Goal: Task Accomplishment & Management: Manage account settings

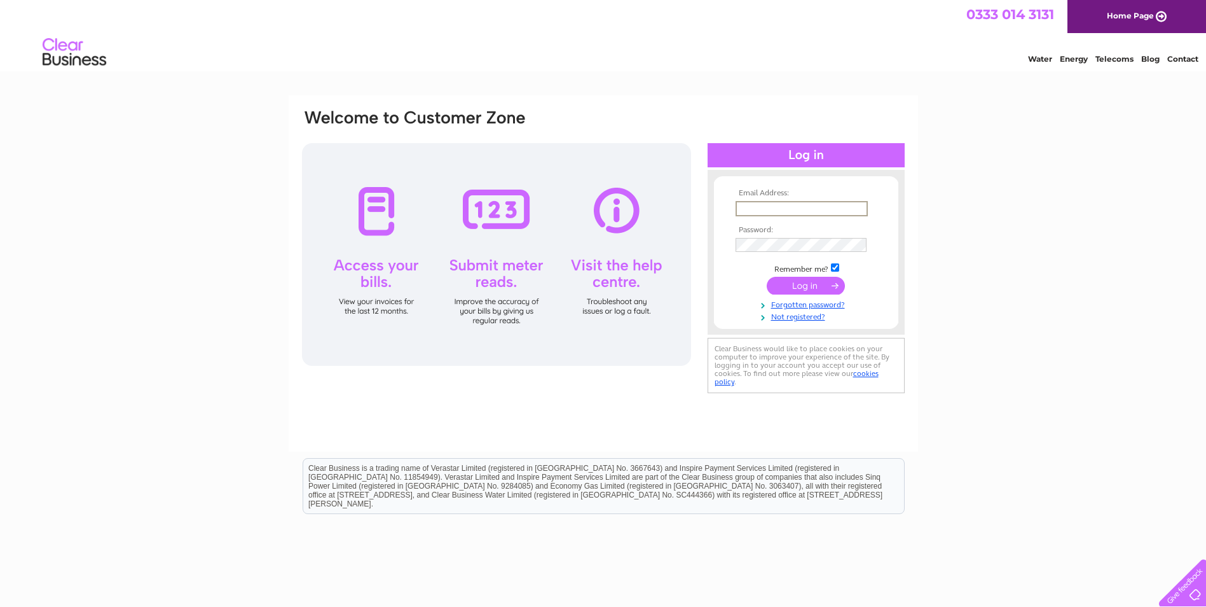
click at [746, 210] on input "text" at bounding box center [802, 208] width 132 height 15
paste input "info@eileaniarmain.co.uk"
type input "info@eileaniarmain.co.uk"
click at [828, 284] on input "submit" at bounding box center [806, 286] width 78 height 18
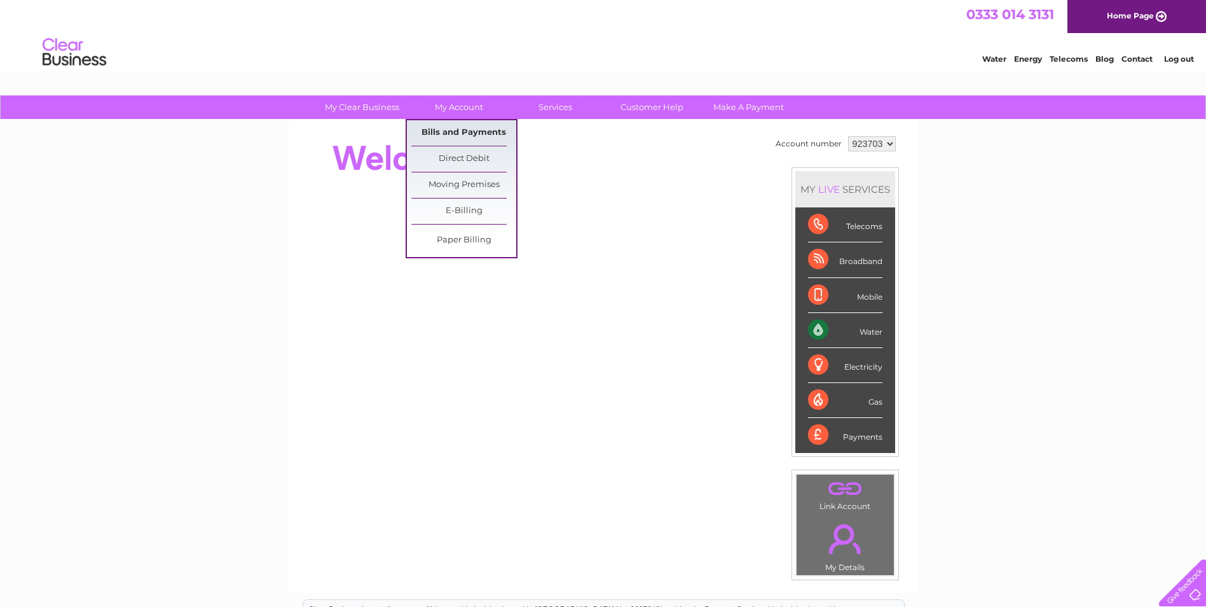
click at [444, 123] on link "Bills and Payments" at bounding box center [463, 132] width 105 height 25
